Goal: Information Seeking & Learning: Learn about a topic

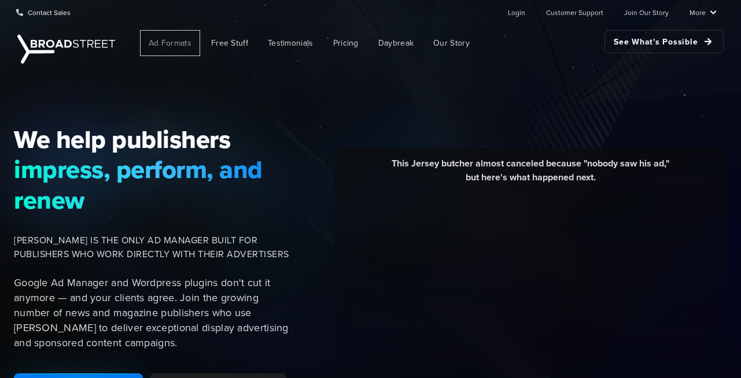
click at [173, 46] on span "Ad Formats" at bounding box center [170, 43] width 43 height 12
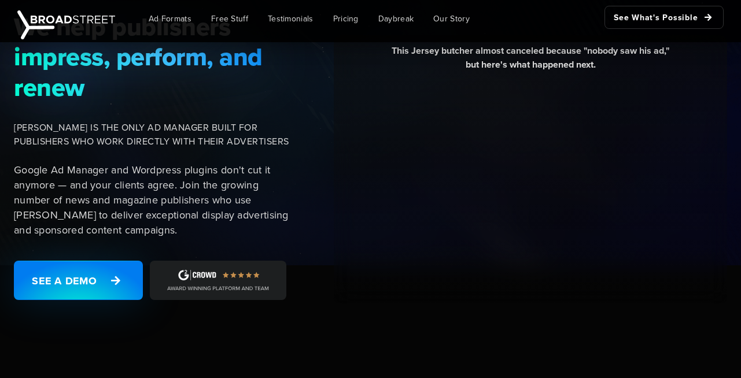
scroll to position [139, 0]
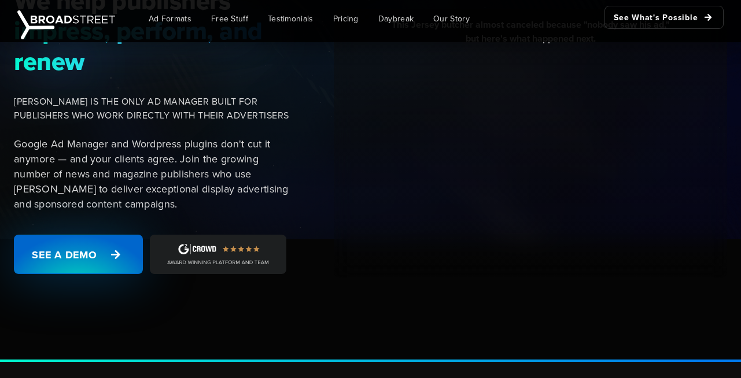
click at [106, 255] on link "See a Demo" at bounding box center [78, 254] width 129 height 39
